Goal: Task Accomplishment & Management: Manage account settings

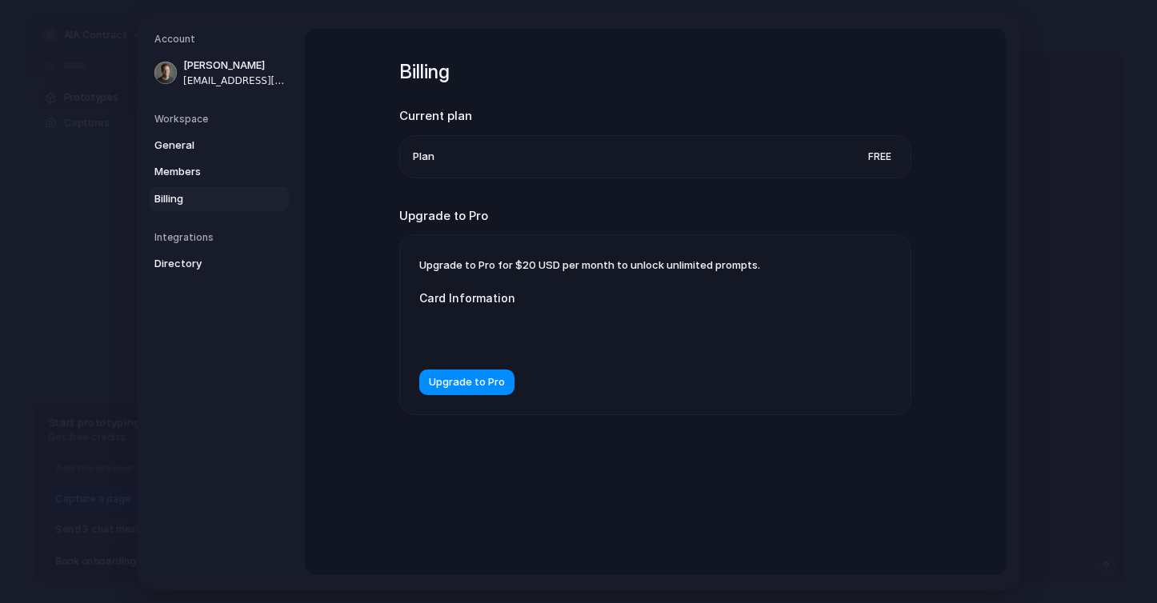
click at [991, 196] on div "Billing Current plan Plan Free Upgrade to Pro Upgrade to Pro for $20 USD per mo…" at bounding box center [655, 302] width 701 height 546
click at [200, 167] on span "Members" at bounding box center [205, 172] width 102 height 16
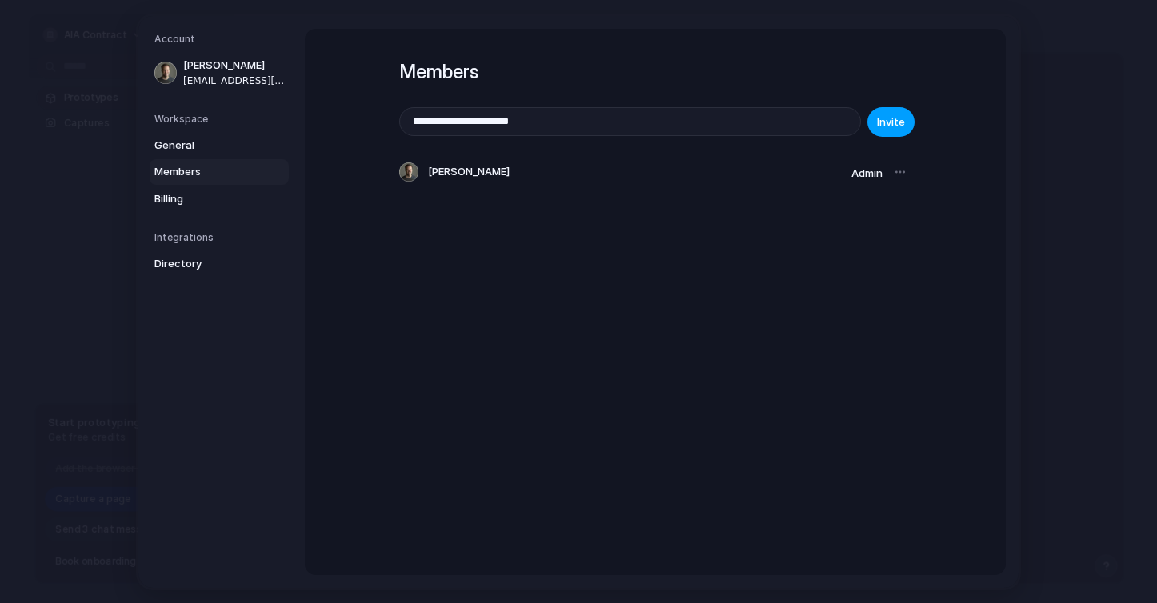
click at [885, 116] on span "Invite" at bounding box center [891, 122] width 28 height 16
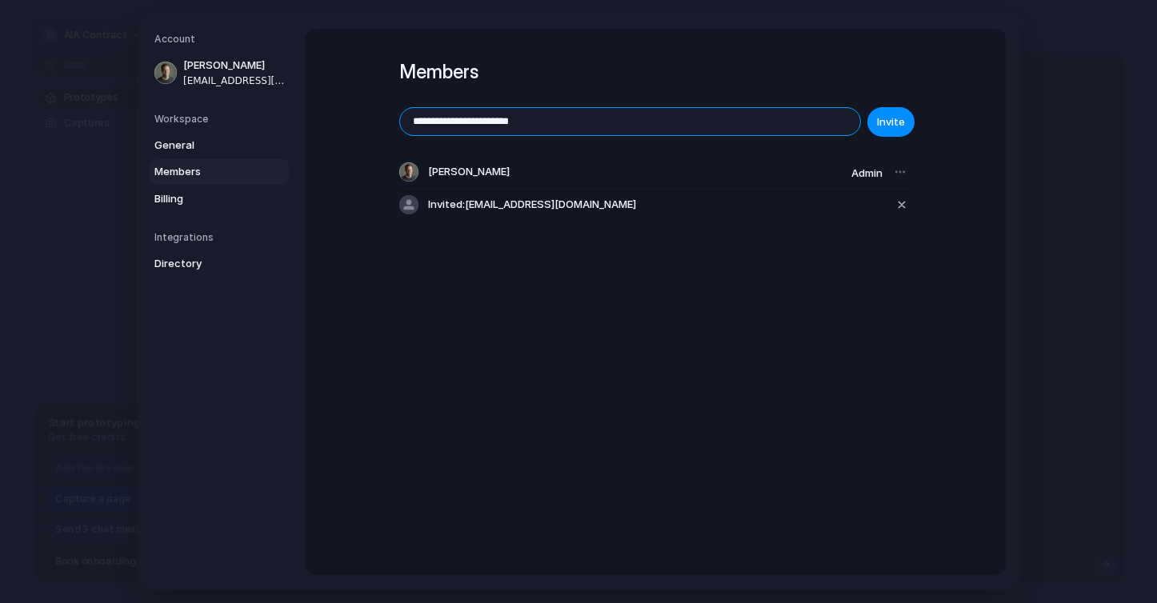
click at [504, 122] on input "**********" at bounding box center [630, 121] width 460 height 27
type input "**********"
click at [887, 126] on span "Invite" at bounding box center [891, 122] width 28 height 16
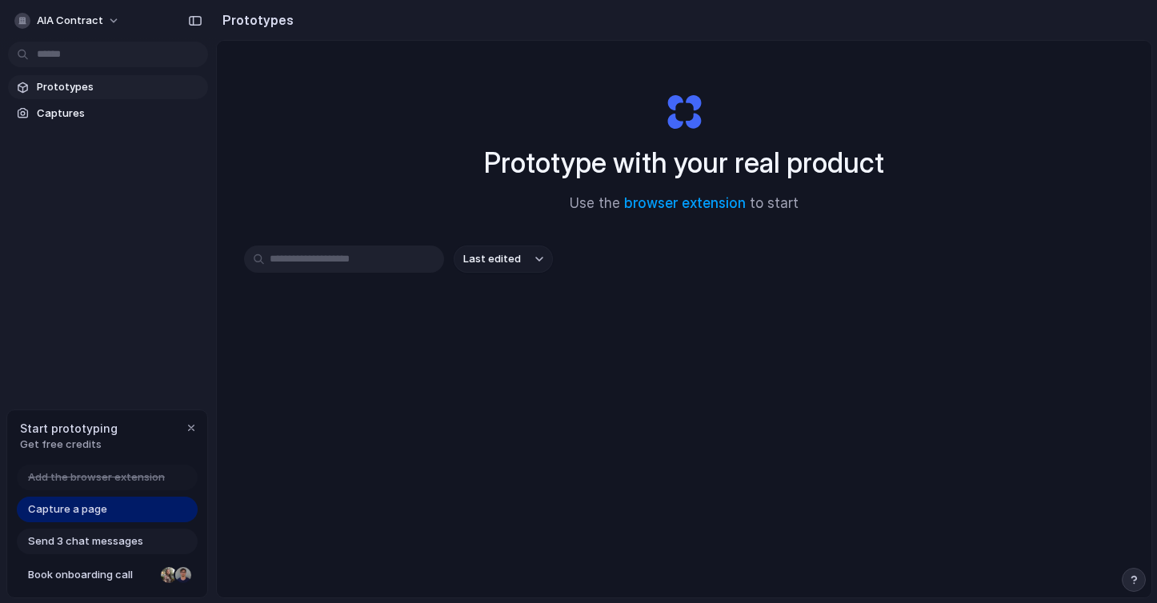
click at [86, 94] on span "Prototypes" at bounding box center [119, 87] width 165 height 16
click at [86, 106] on span "Captures" at bounding box center [119, 114] width 165 height 16
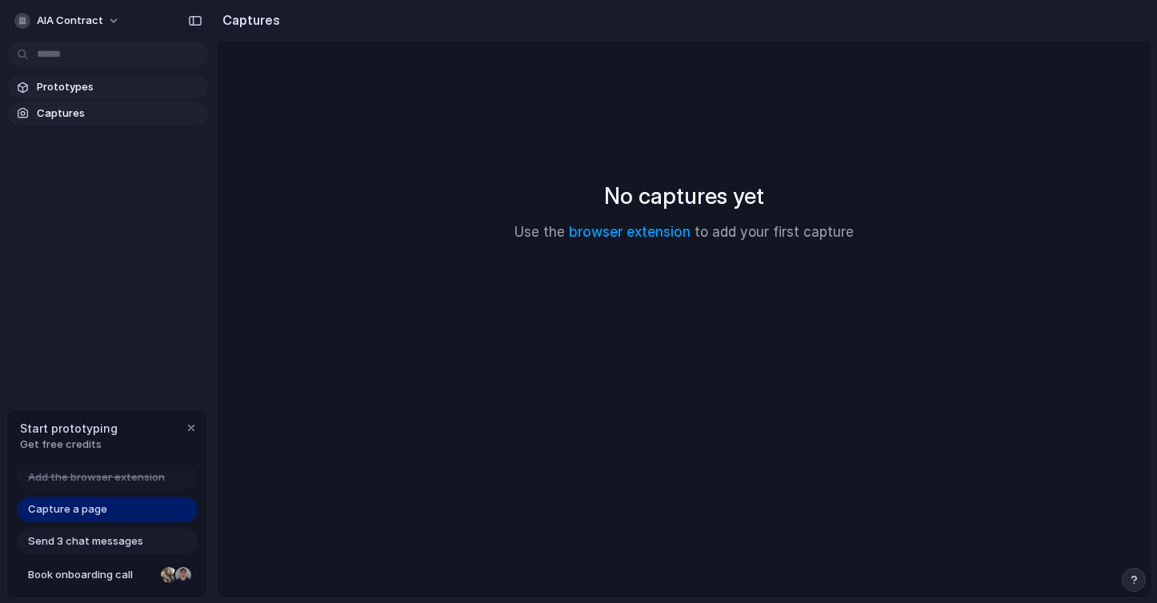
click at [87, 86] on span "Prototypes" at bounding box center [119, 87] width 165 height 16
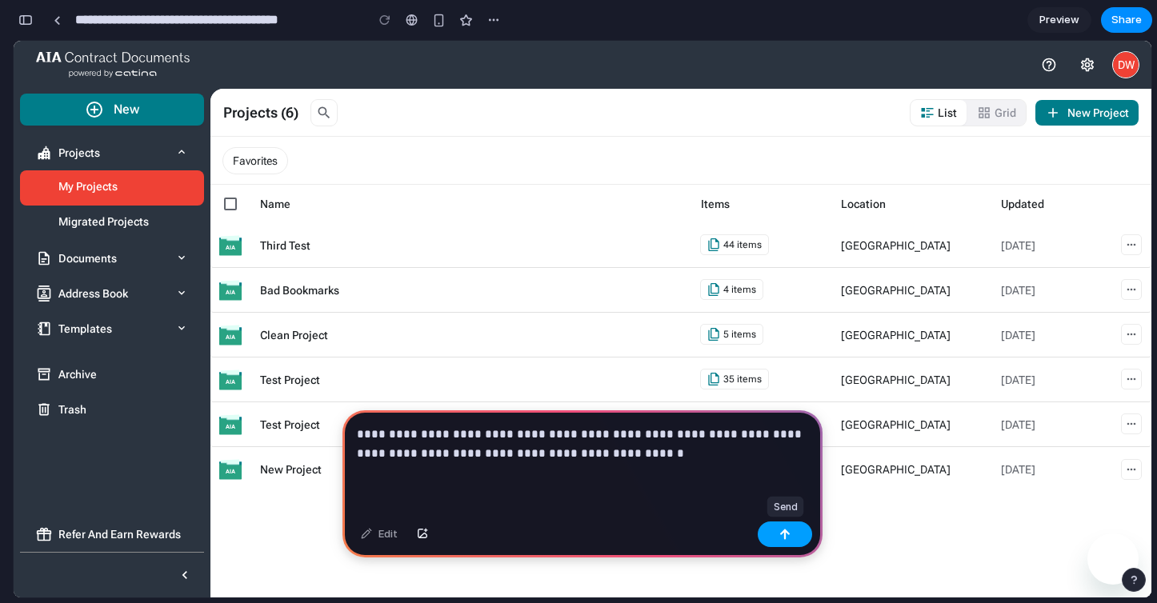
click at [770, 530] on button "button" at bounding box center [785, 535] width 54 height 26
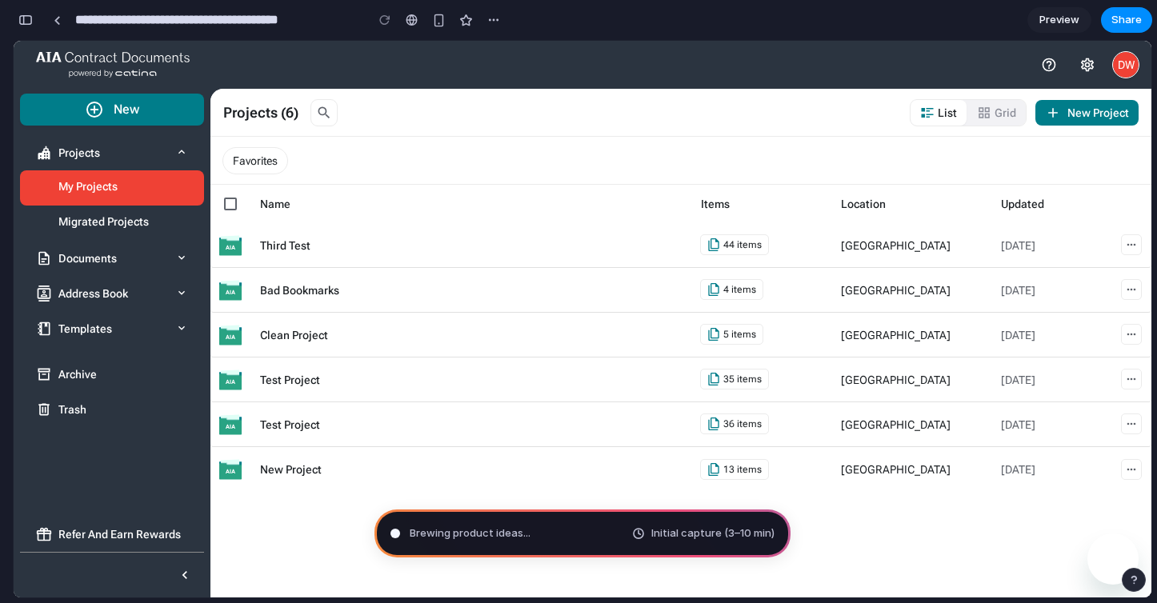
click at [489, 534] on span "Brewing product ideas ..." at bounding box center [470, 534] width 121 height 16
click at [442, 538] on span "Brewing product ideas .." at bounding box center [469, 534] width 118 height 16
click at [393, 530] on div at bounding box center [395, 534] width 8 height 8
type input "**********"
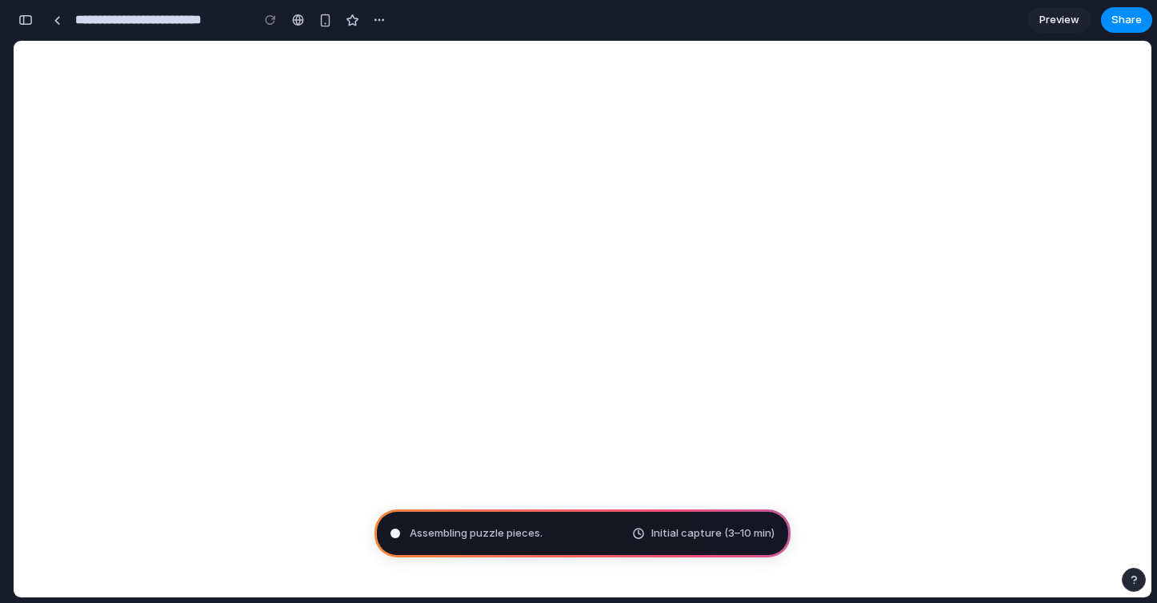
scroll to position [95, 0]
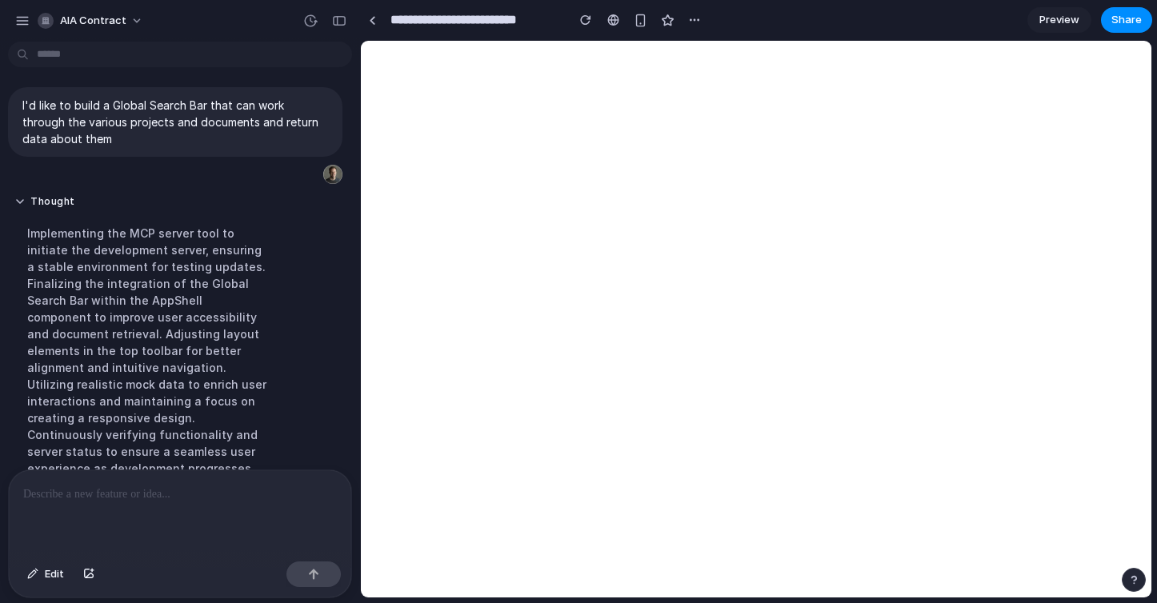
scroll to position [213, 0]
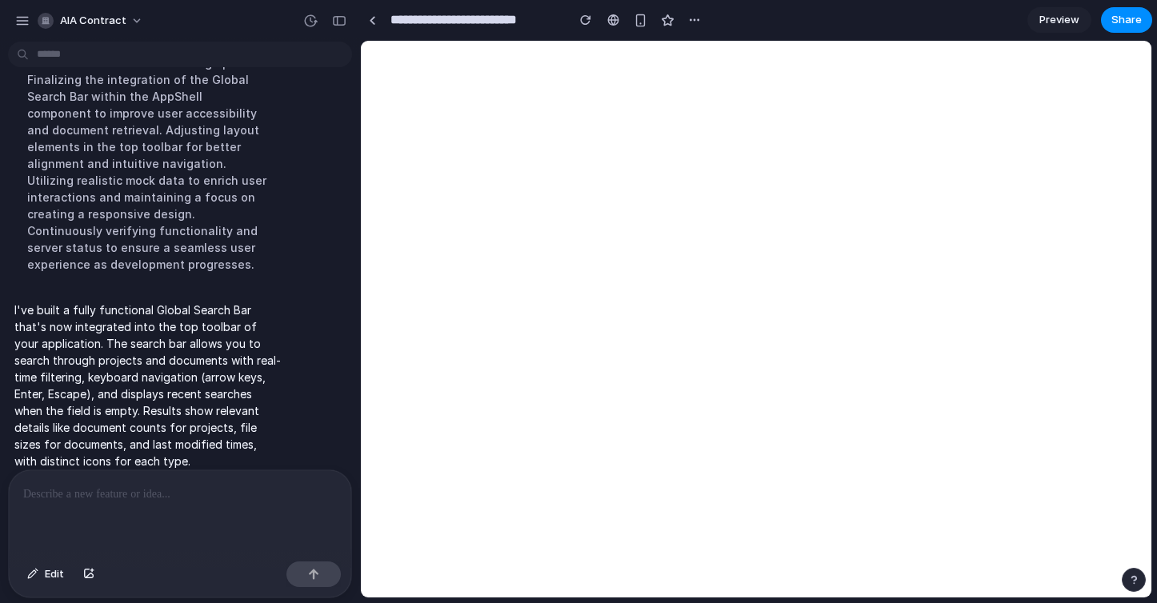
type input "*"
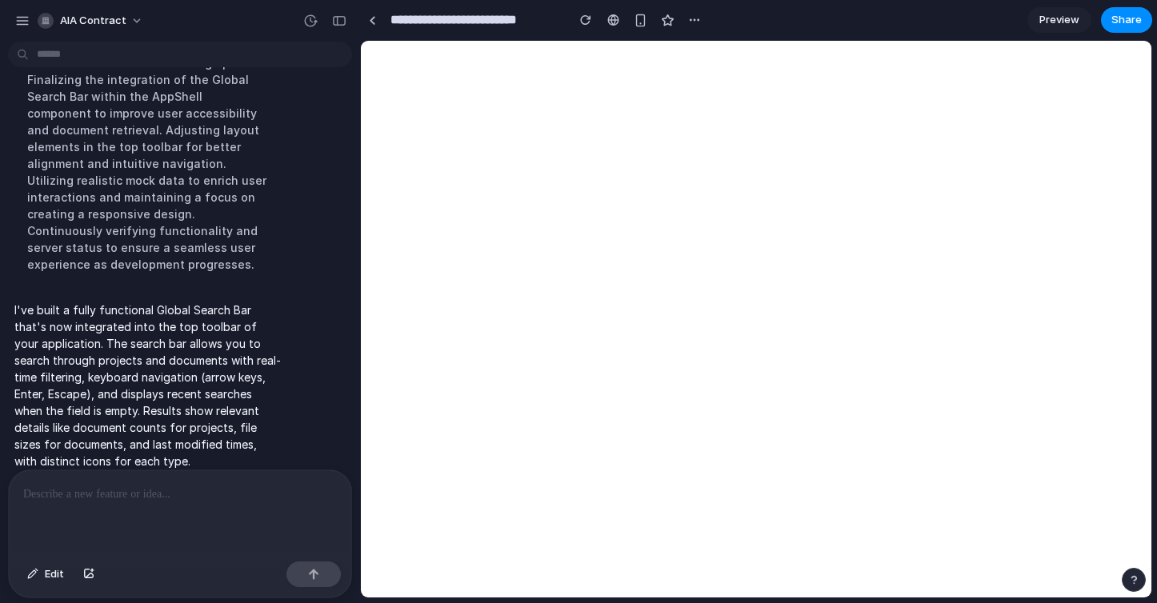
click at [194, 494] on p at bounding box center [180, 494] width 314 height 19
click at [84, 578] on div "button" at bounding box center [88, 575] width 11 height 10
click at [95, 567] on button "button" at bounding box center [88, 575] width 27 height 26
click at [93, 574] on div "button" at bounding box center [88, 575] width 11 height 10
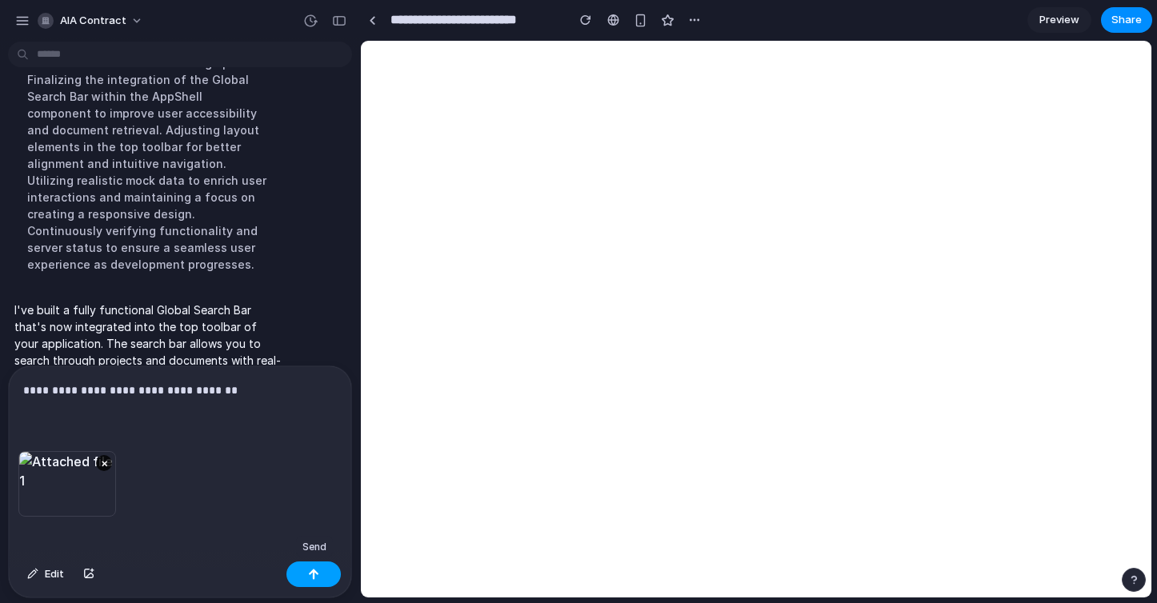
click at [318, 570] on div "button" at bounding box center [313, 574] width 11 height 11
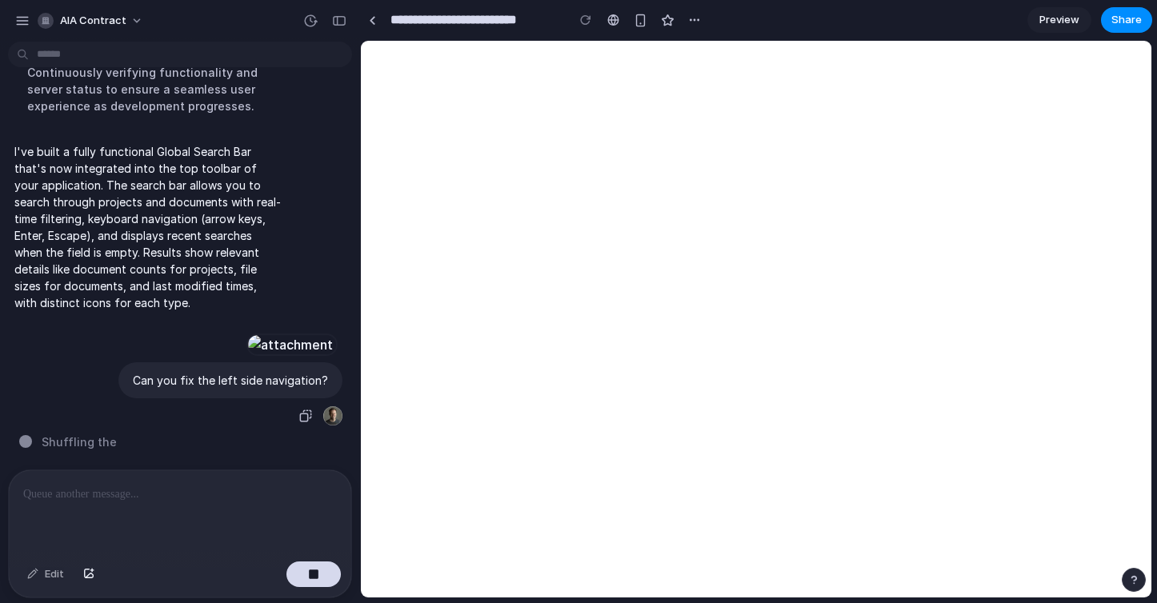
scroll to position [499, 0]
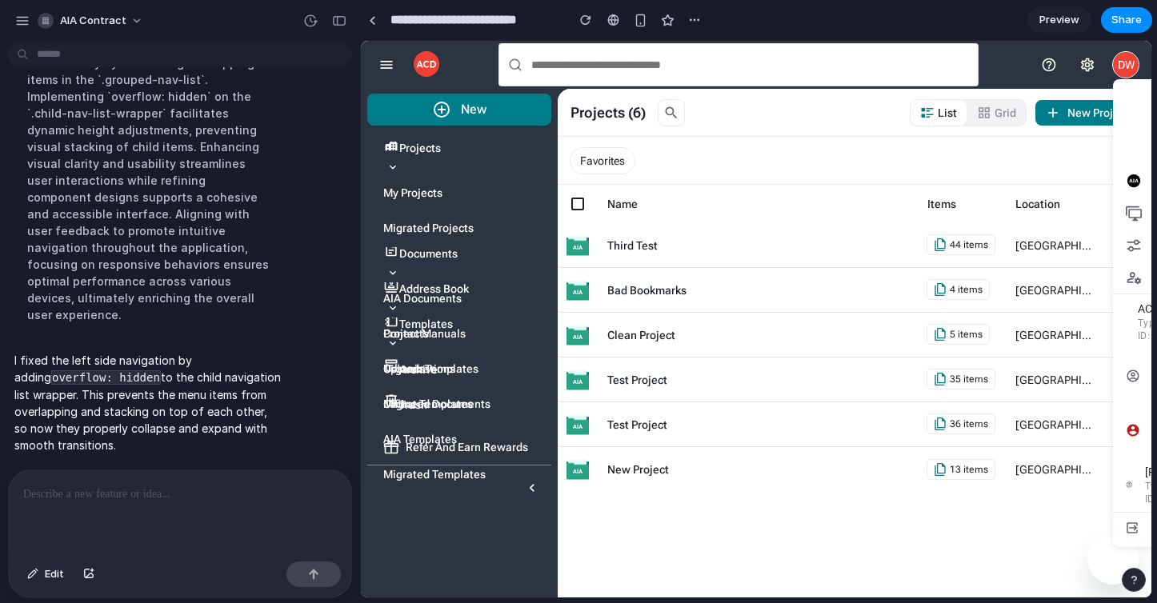
scroll to position [0, 0]
click at [262, 494] on p at bounding box center [180, 494] width 314 height 19
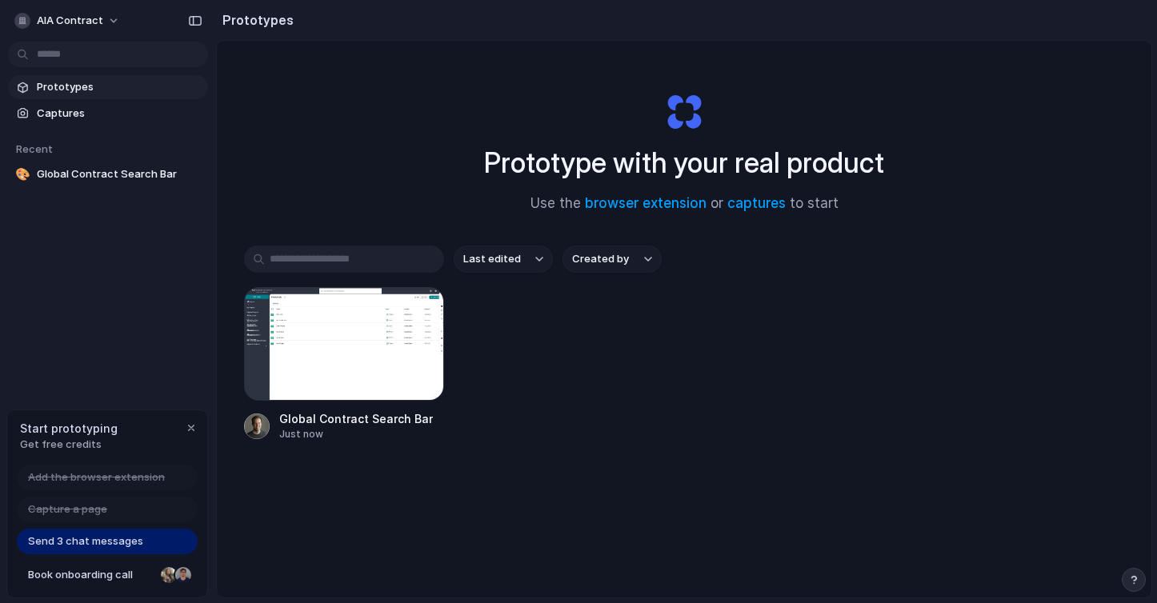
click at [168, 550] on div "Send 3 chat messages" at bounding box center [107, 542] width 181 height 26
click at [130, 548] on span "Send 3 chat messages" at bounding box center [85, 542] width 115 height 16
click at [324, 374] on div at bounding box center [344, 344] width 200 height 114
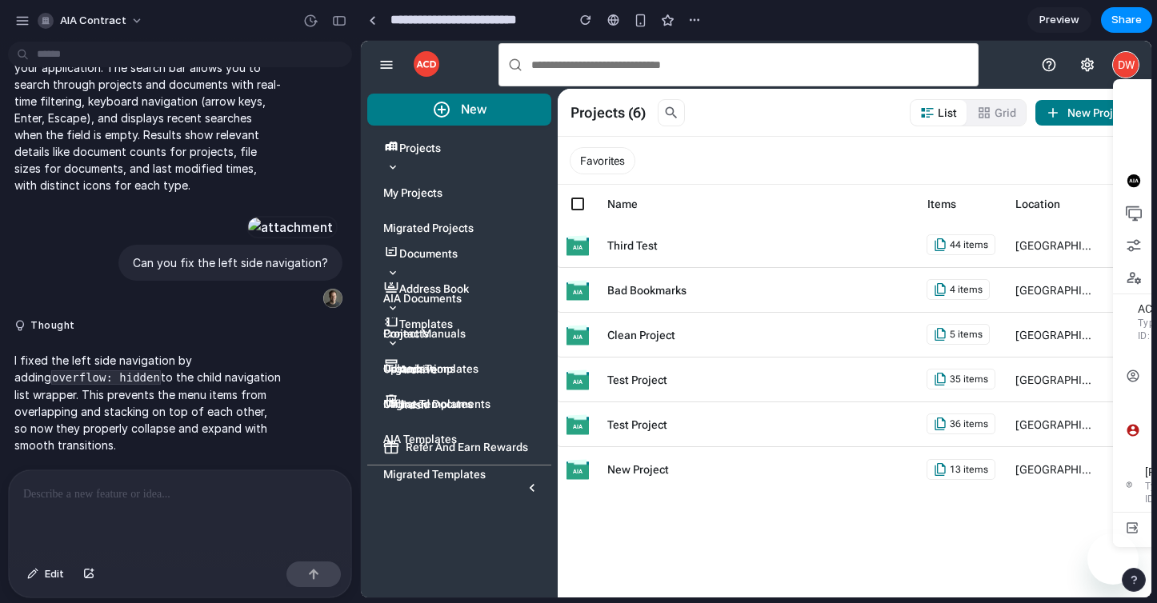
click at [151, 501] on p at bounding box center [180, 494] width 314 height 19
